Goal: Find specific page/section: Find specific page/section

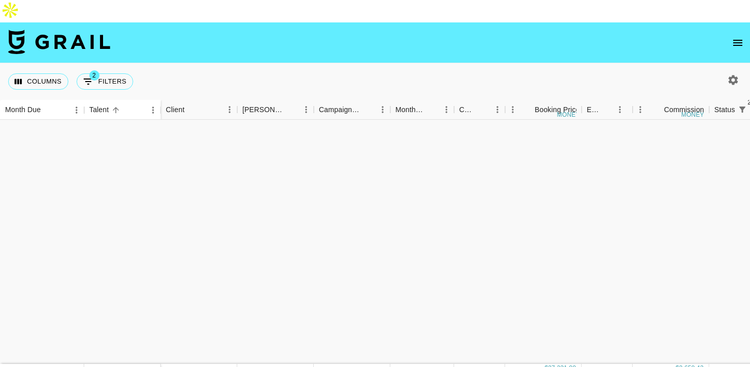
click at [746, 33] on button "open drawer" at bounding box center [738, 43] width 20 height 20
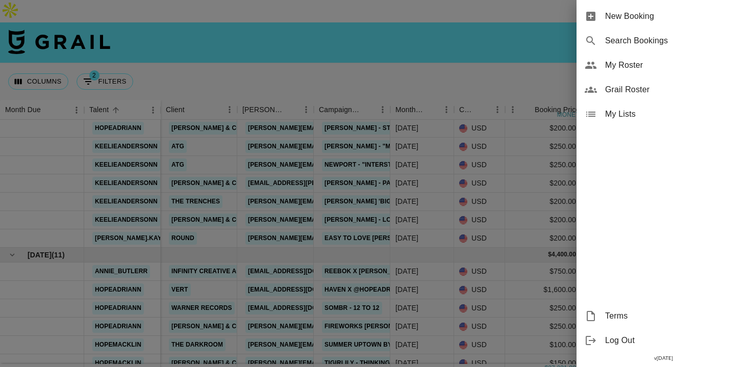
click at [668, 89] on span "Grail Roster" at bounding box center [673, 90] width 137 height 12
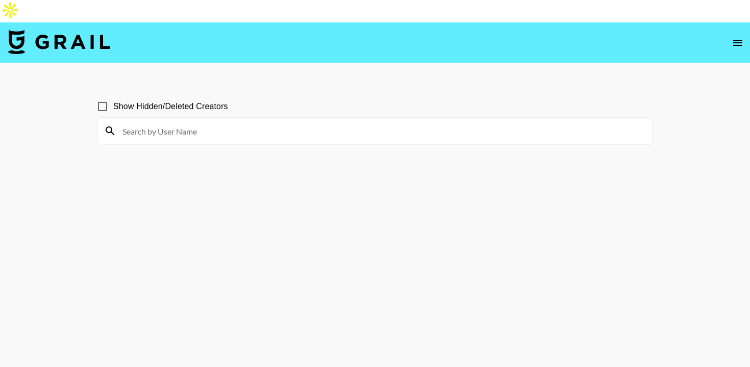
click at [210, 101] on span "Show Hidden/Deleted Creators" at bounding box center [170, 107] width 115 height 12
click at [113, 96] on input "Show Hidden/Deleted Creators" at bounding box center [102, 106] width 21 height 21
checkbox input "true"
click at [238, 123] on input at bounding box center [381, 131] width 530 height 16
click at [242, 123] on input at bounding box center [381, 131] width 530 height 16
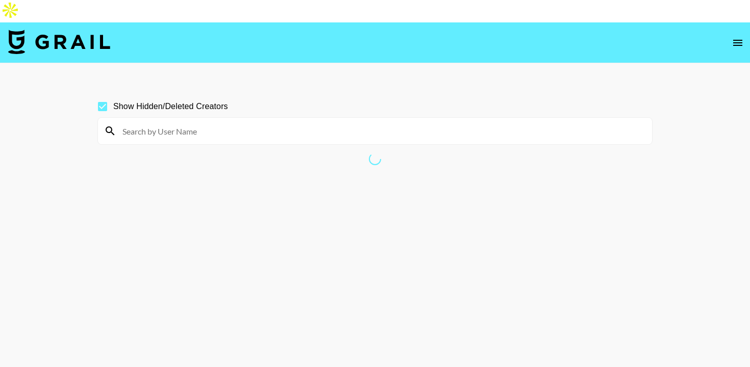
type input "s"
type input "funsupercool"
click at [297, 123] on input "funsupercool" at bounding box center [381, 131] width 530 height 16
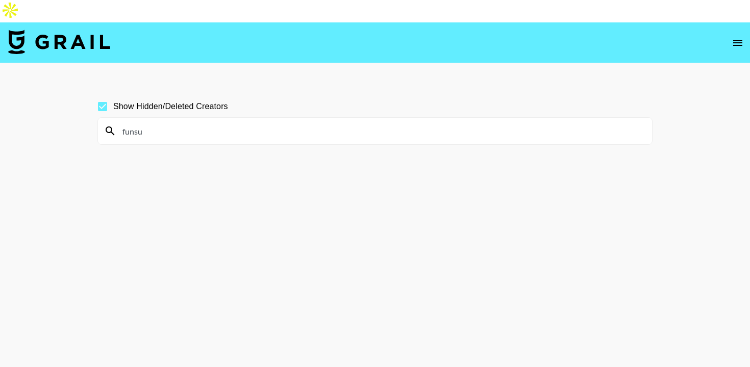
type input "funsu"
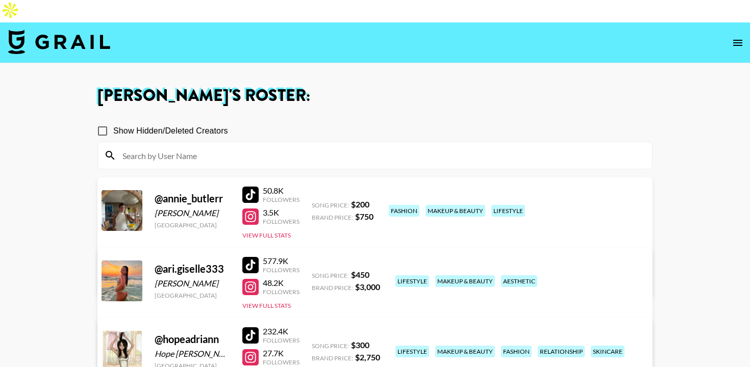
scroll to position [190, 0]
